Goal: Obtain resource: Obtain resource

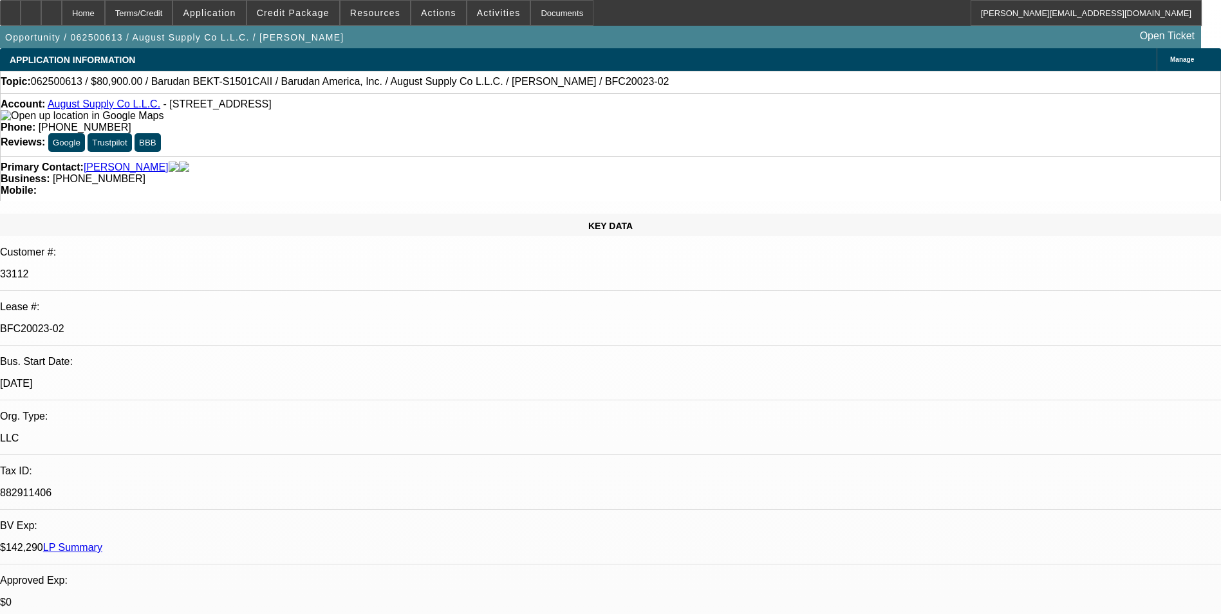
select select "0"
select select "2"
select select "0.1"
select select "4"
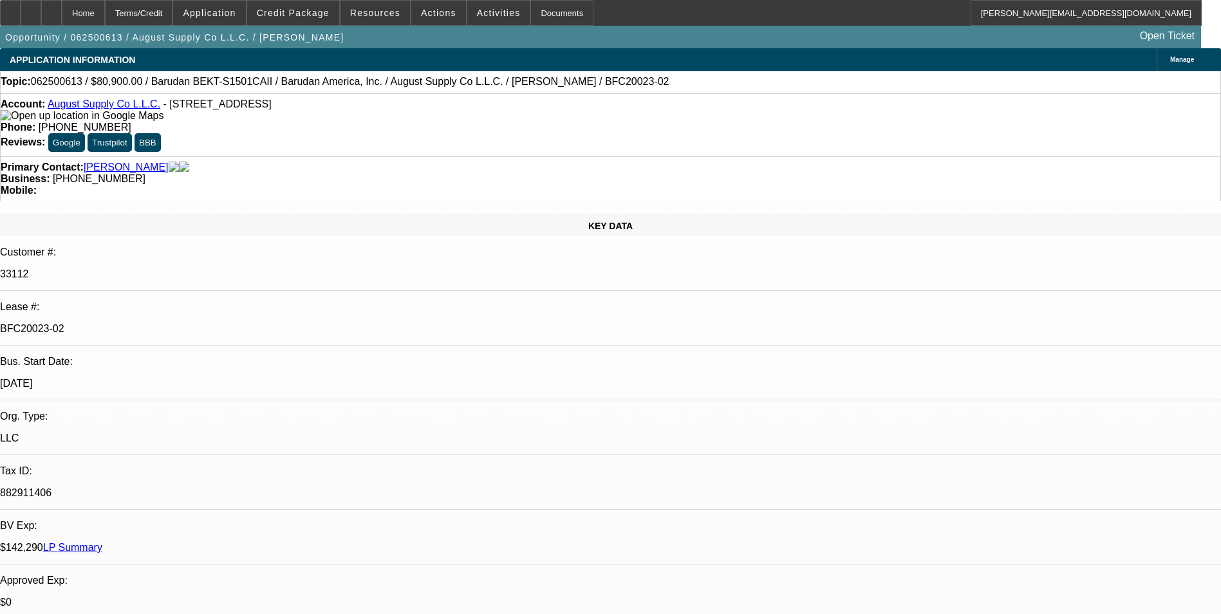
select select "0"
select select "2"
select select "0.1"
select select "4"
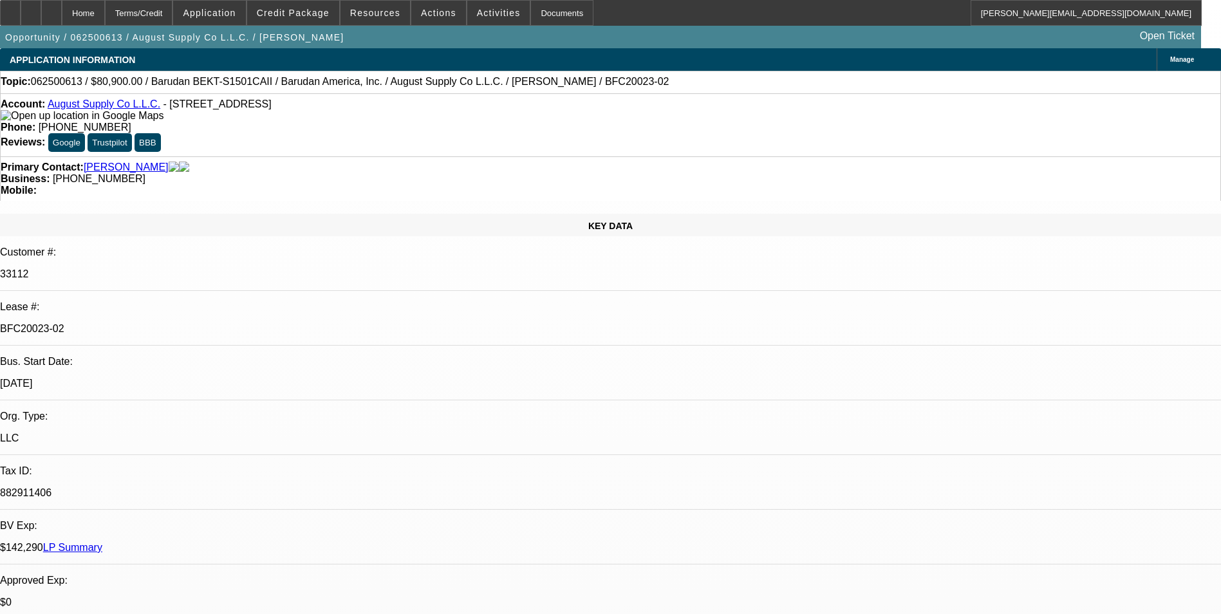
select select "0"
select select "2"
select select "0.1"
select select "4"
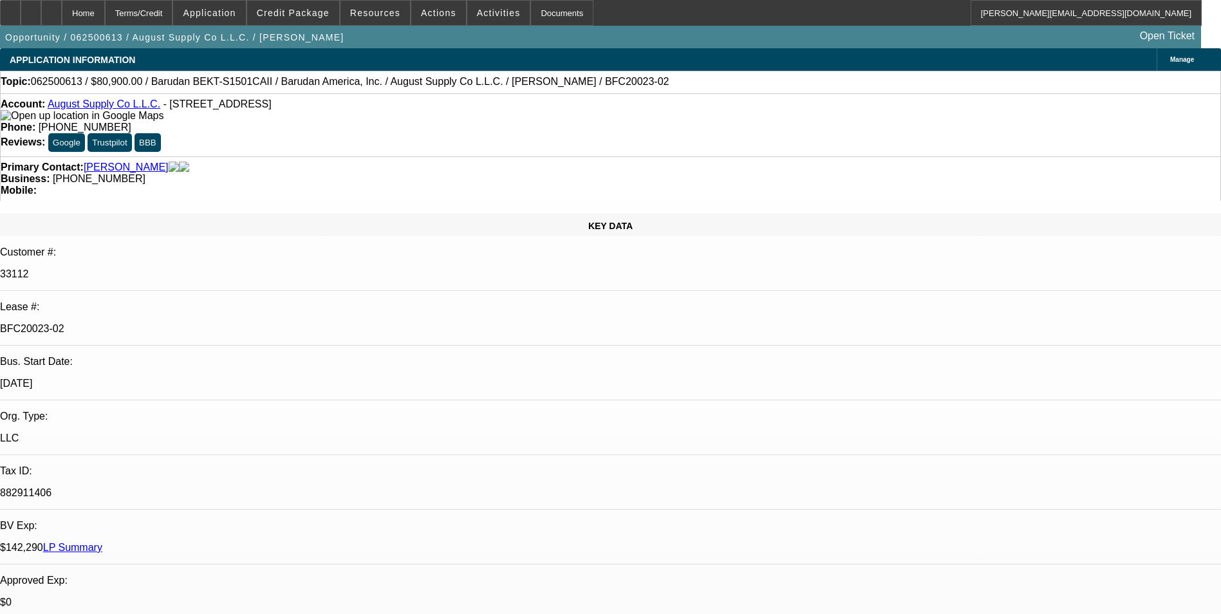
select select "0"
select select "2"
select select "0.1"
select select "4"
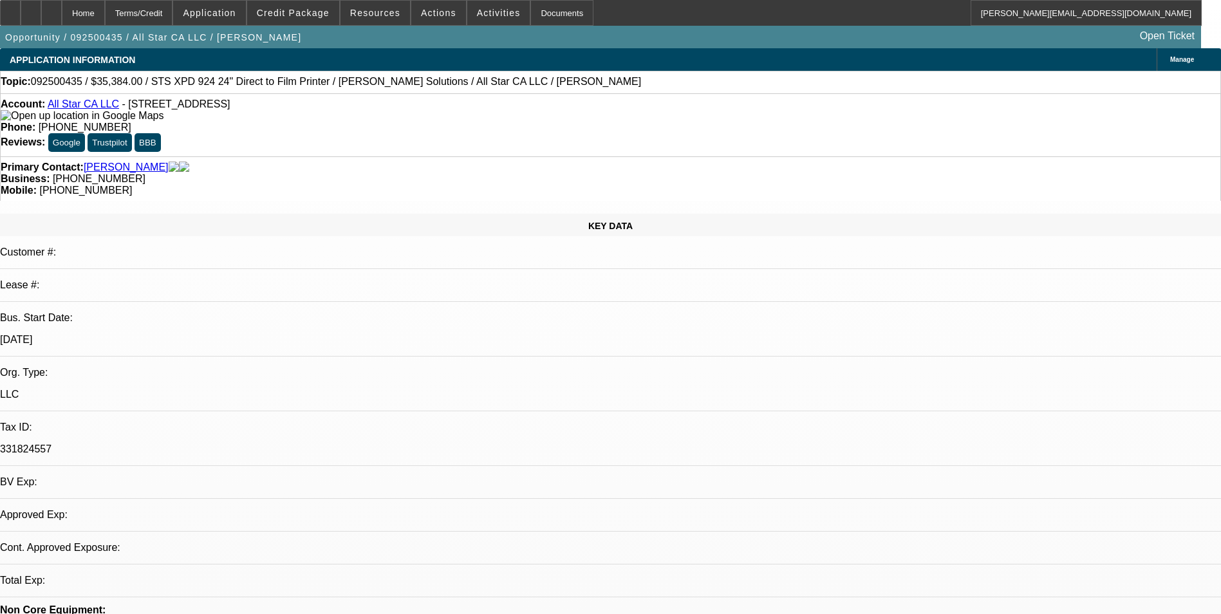
select select "0"
select select "2"
select select "0.1"
select select "1"
select select "2"
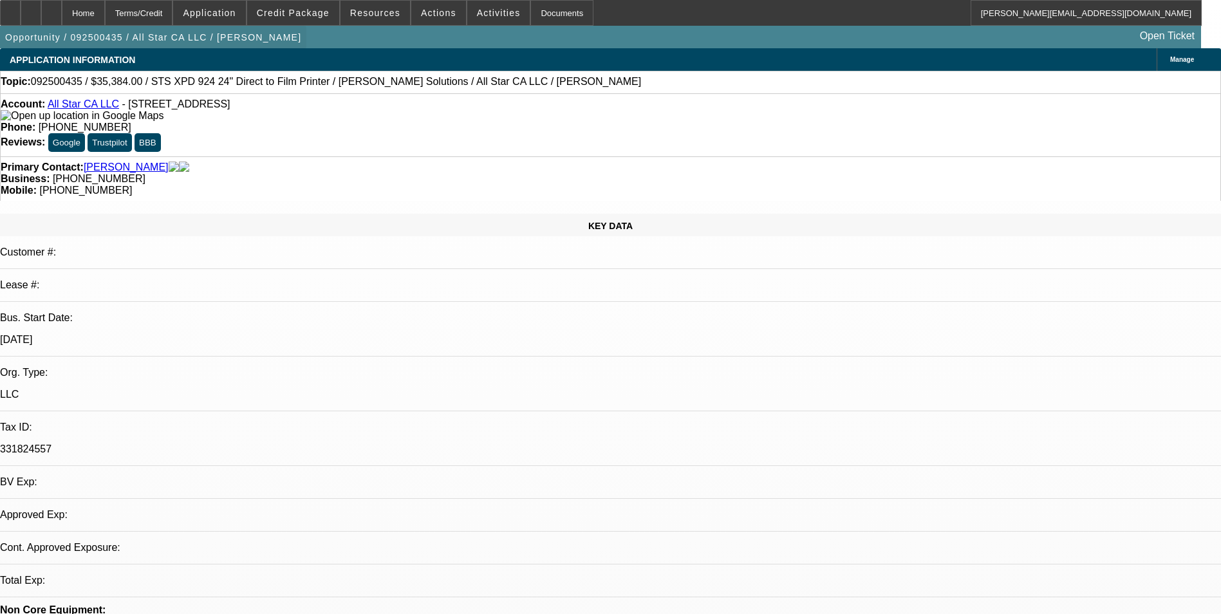
select select "4"
click at [41, 17] on div at bounding box center [31, 13] width 21 height 26
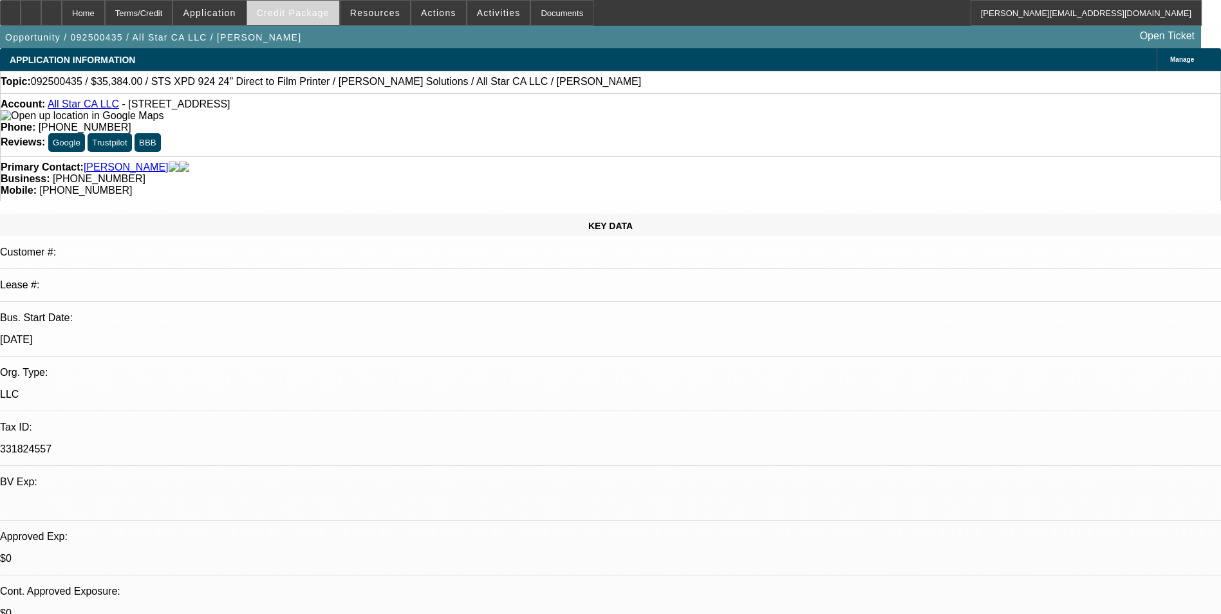
click at [281, 11] on span "Credit Package" at bounding box center [293, 13] width 73 height 10
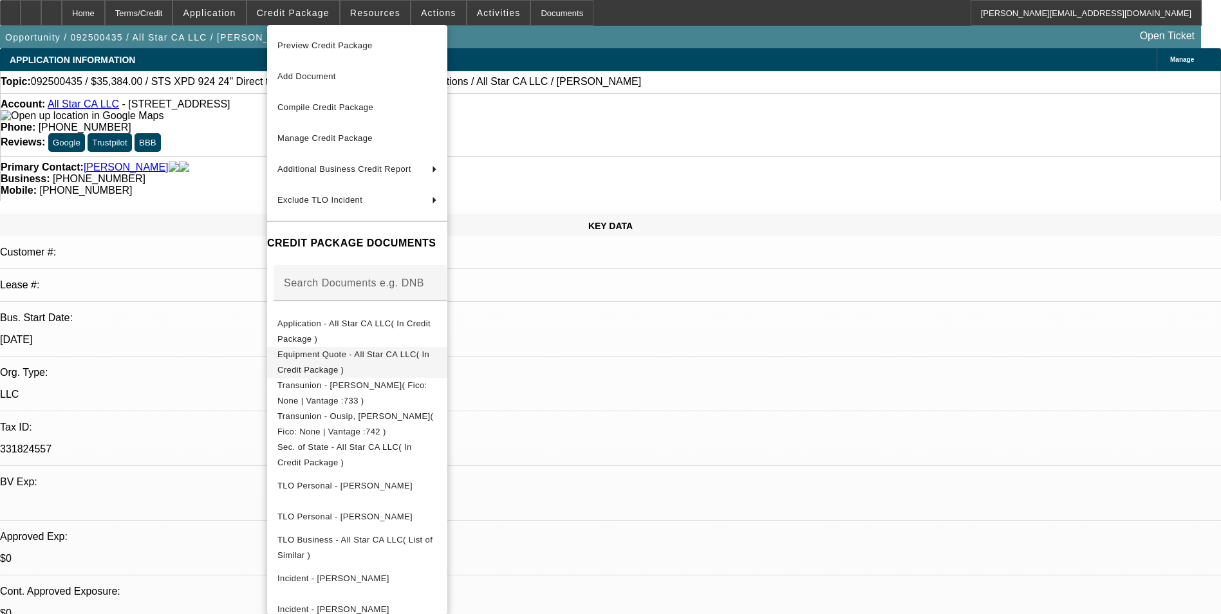
click at [429, 355] on span "Equipment Quote - All Star CA LLC( In Credit Package )" at bounding box center [354, 362] width 152 height 25
